Goal: Task Accomplishment & Management: Manage account settings

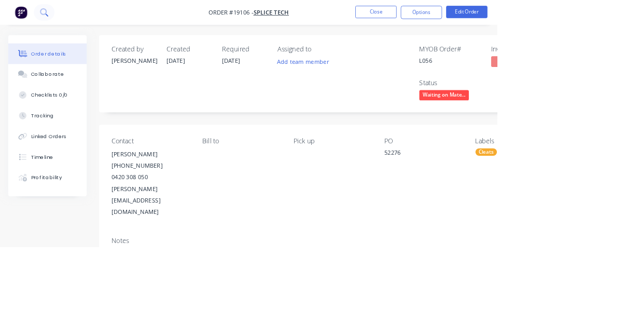
click at [58, 19] on icon at bounding box center [59, 19] width 4 height 4
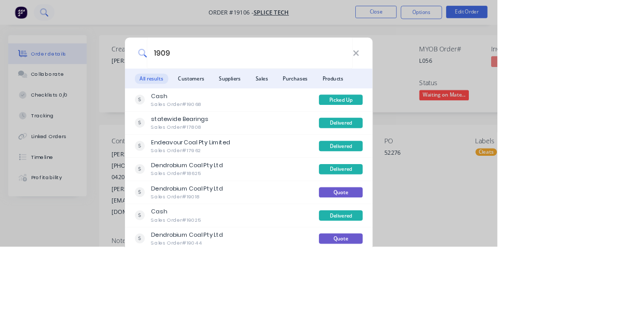
type input "19091"
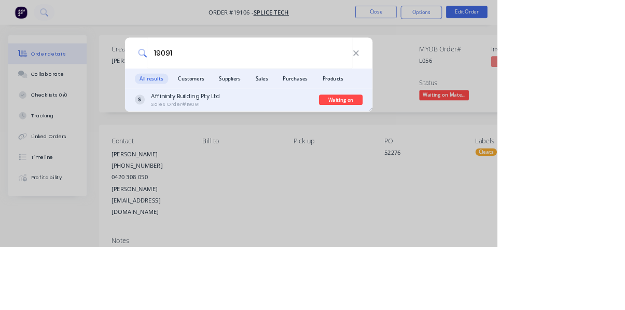
click at [336, 135] on div "Affininty Building Pty Ltd Sales Order #19091" at bounding box center [285, 125] width 232 height 20
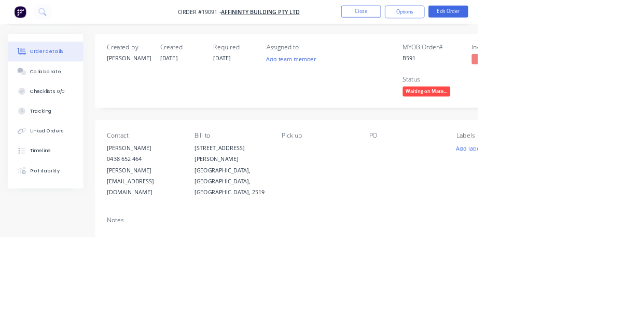
click at [390, 123] on span "Waiting on Mate..." at bounding box center [558, 119] width 62 height 13
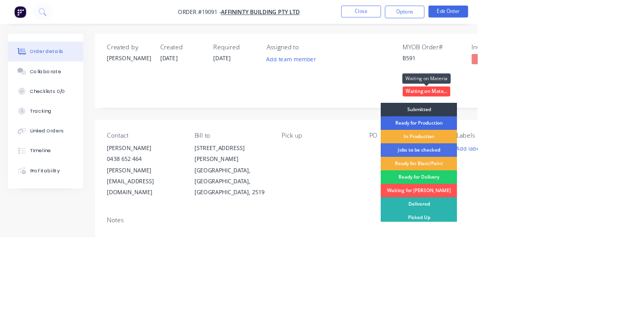
click at [390, 162] on div "Ready for Production" at bounding box center [549, 161] width 100 height 18
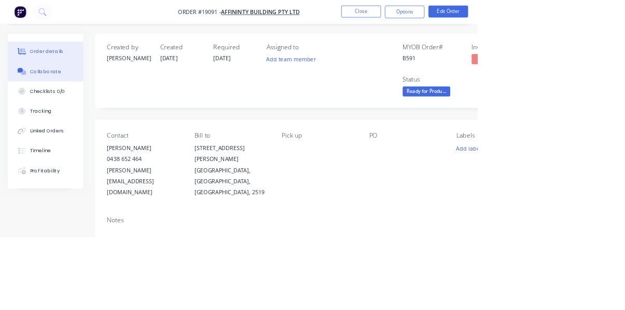
click at [58, 97] on div "Collaborate" at bounding box center [59, 93] width 41 height 9
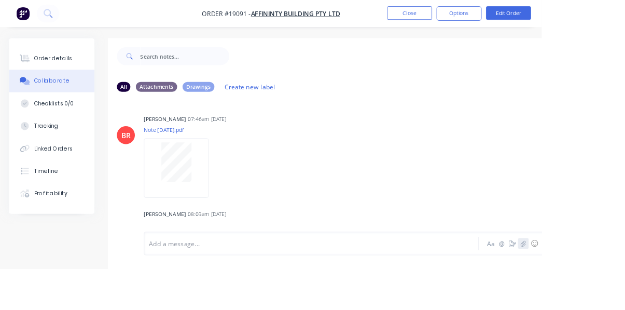
click at [390, 284] on icon "button" at bounding box center [604, 280] width 6 height 7
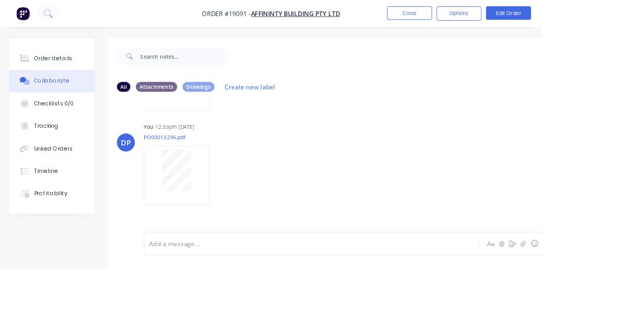
scroll to position [248, 0]
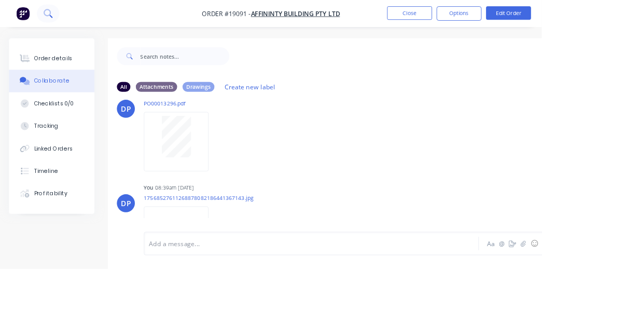
click at [58, 19] on icon at bounding box center [59, 19] width 4 height 4
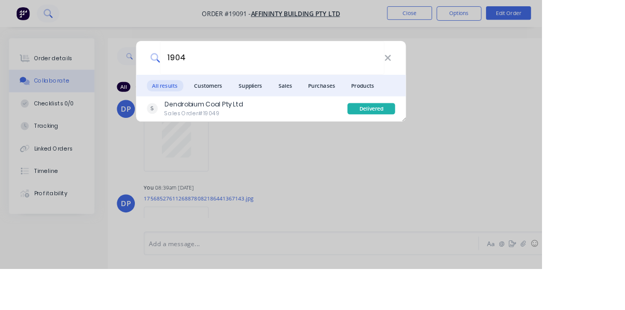
type input "19040"
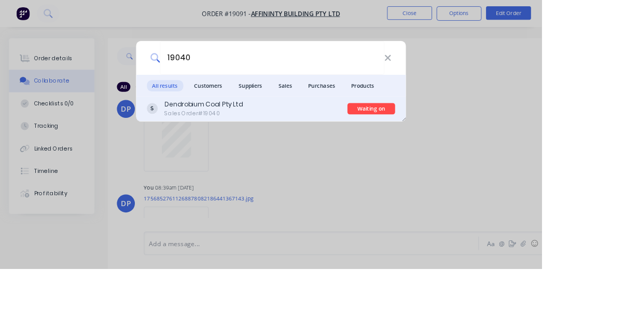
click at [319, 135] on div "Dendrobium Coal Pty Ltd Sales Order #19040" at bounding box center [285, 125] width 232 height 20
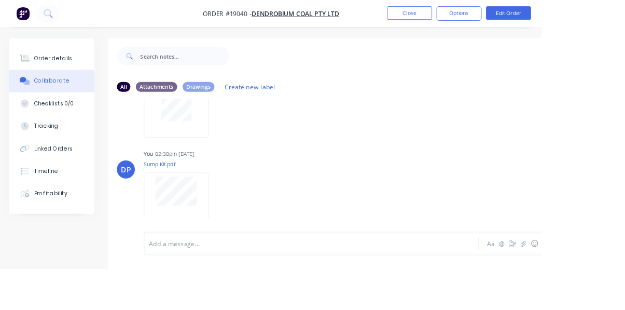
scroll to position [92, 0]
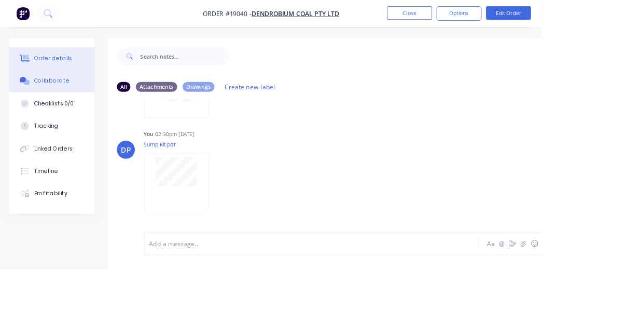
click at [58, 65] on div "Order details" at bounding box center [61, 67] width 44 height 9
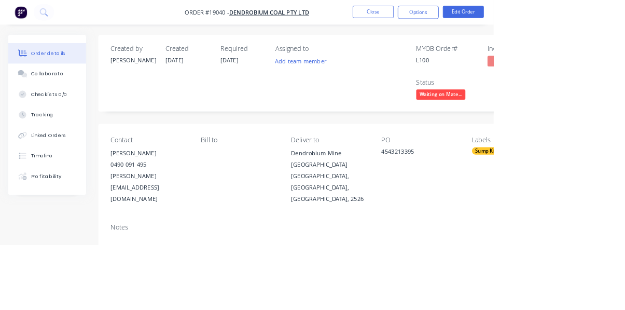
click at [390, 120] on span "Waiting on Mate..." at bounding box center [558, 119] width 62 height 13
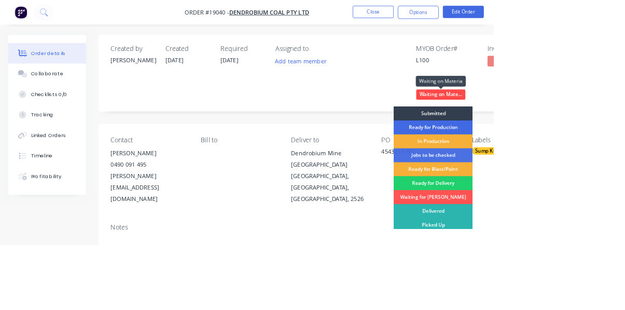
click at [390, 161] on div "Ready for Production" at bounding box center [549, 161] width 100 height 18
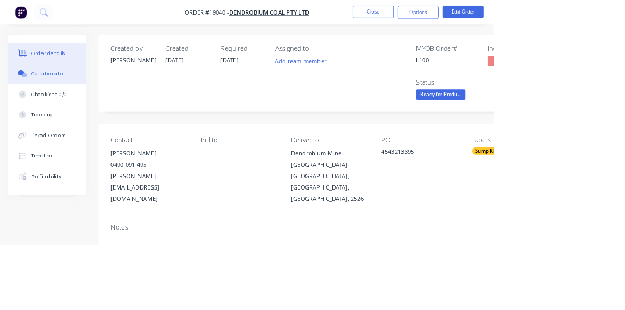
click at [57, 92] on div "Collaborate" at bounding box center [59, 93] width 41 height 9
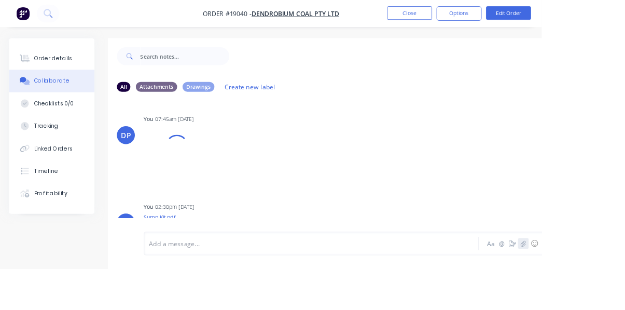
click at [390, 284] on icon "button" at bounding box center [604, 280] width 6 height 7
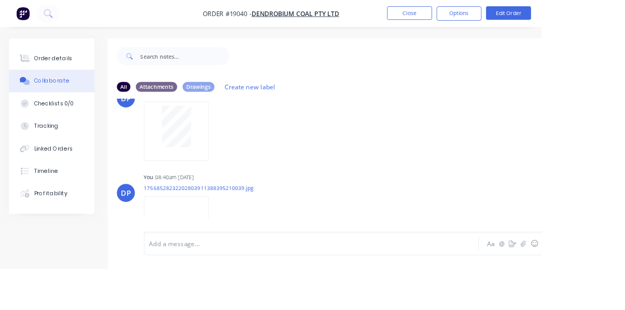
scroll to position [793, 0]
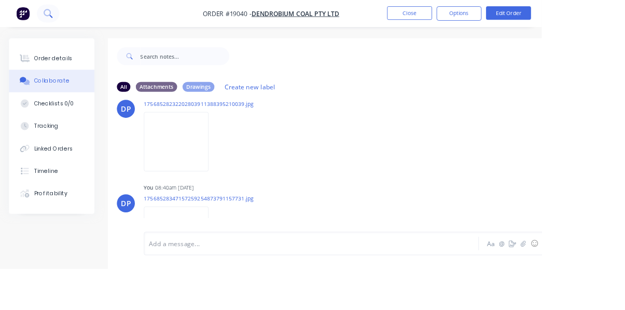
click at [50, 21] on button at bounding box center [56, 15] width 26 height 21
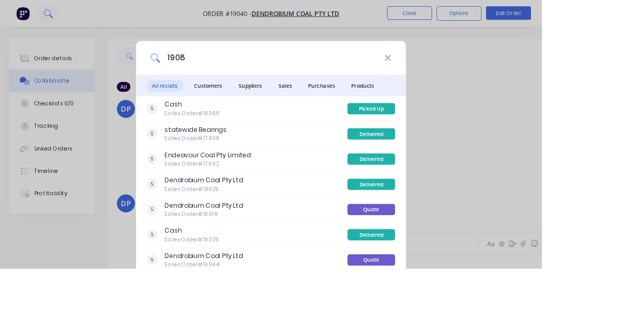
type input "19083"
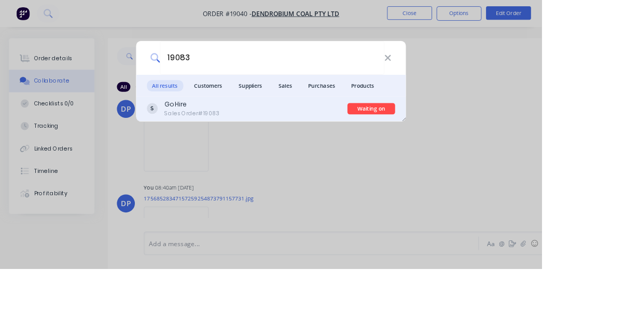
click at [310, 135] on div "Go Hire Sales Order #19083" at bounding box center [285, 125] width 232 height 20
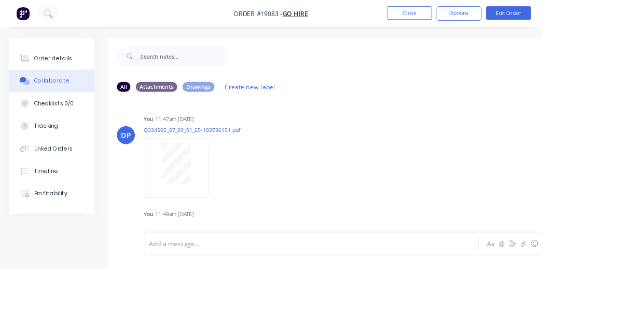
scroll to position [30, 0]
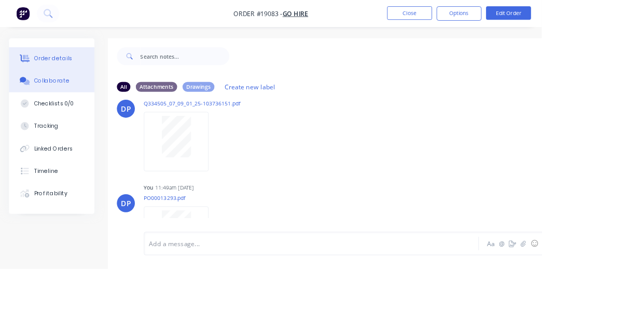
click at [50, 71] on div "Order details" at bounding box center [61, 67] width 44 height 9
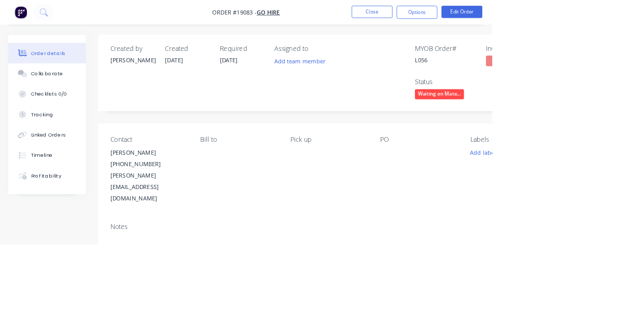
click at [390, 121] on span "Waiting on Mate..." at bounding box center [558, 119] width 62 height 13
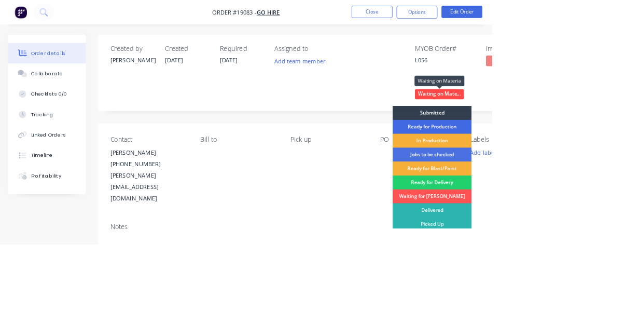
click at [390, 159] on div "Ready for Production" at bounding box center [549, 161] width 100 height 18
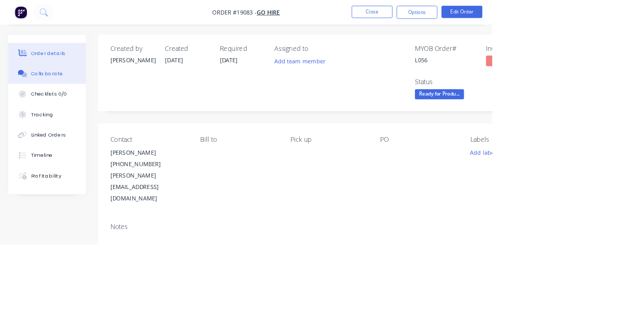
click at [54, 98] on div "Collaborate" at bounding box center [59, 93] width 41 height 9
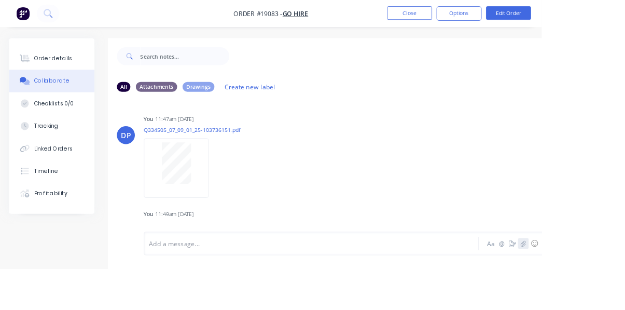
click at [390, 284] on icon "button" at bounding box center [604, 280] width 6 height 7
